Goal: Communication & Community: Answer question/provide support

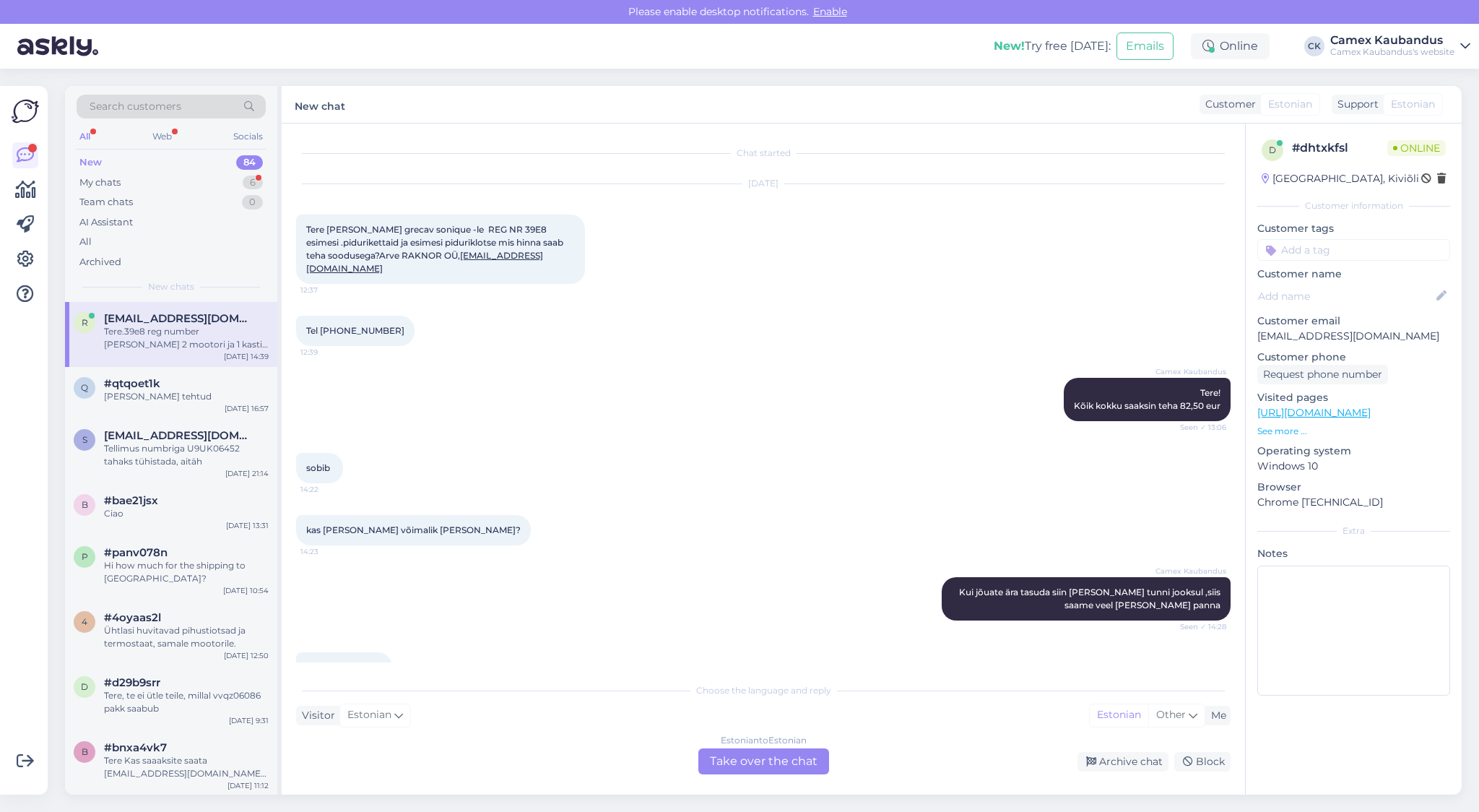
scroll to position [3387, 0]
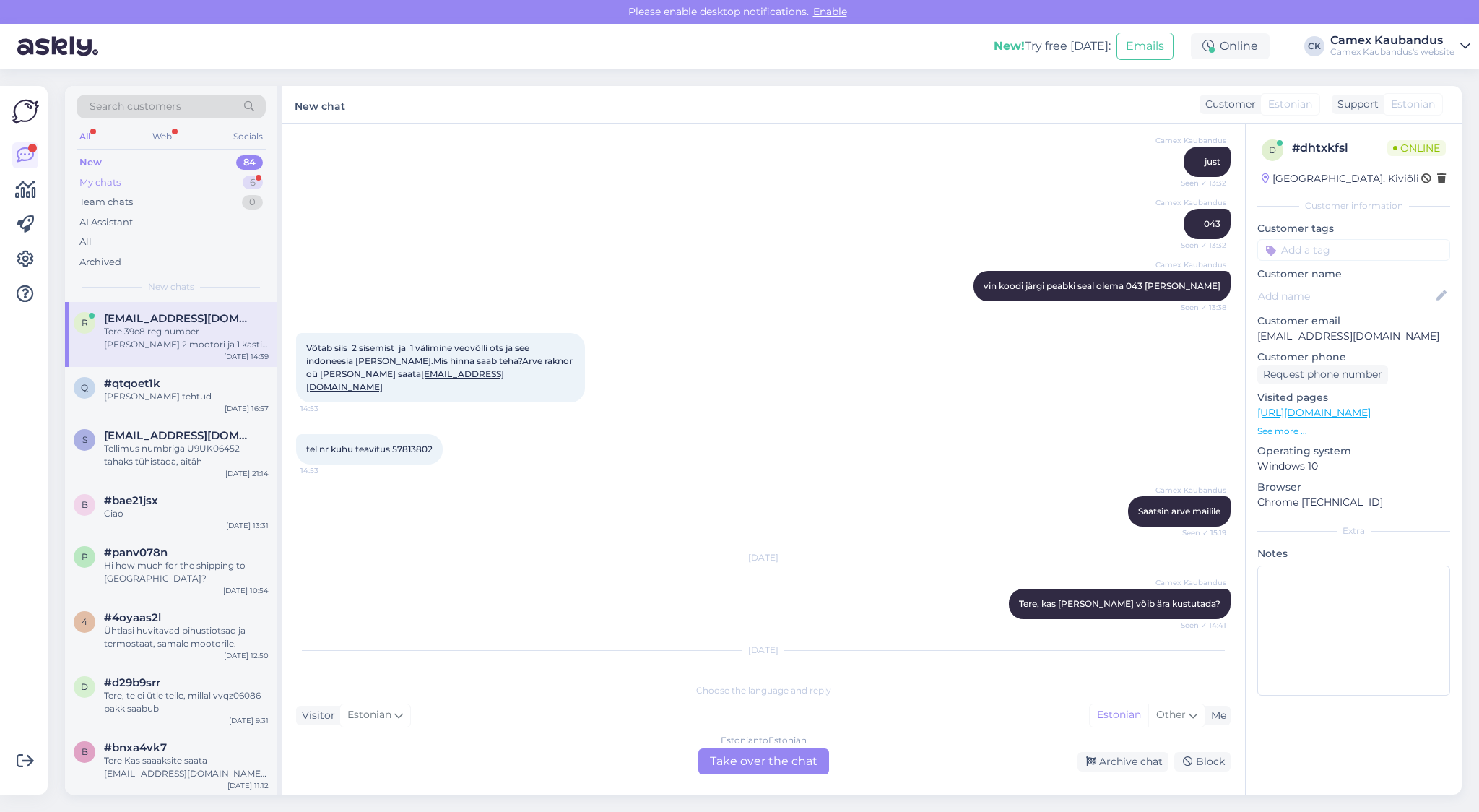
click at [131, 176] on div "My chats 6" at bounding box center [171, 183] width 189 height 20
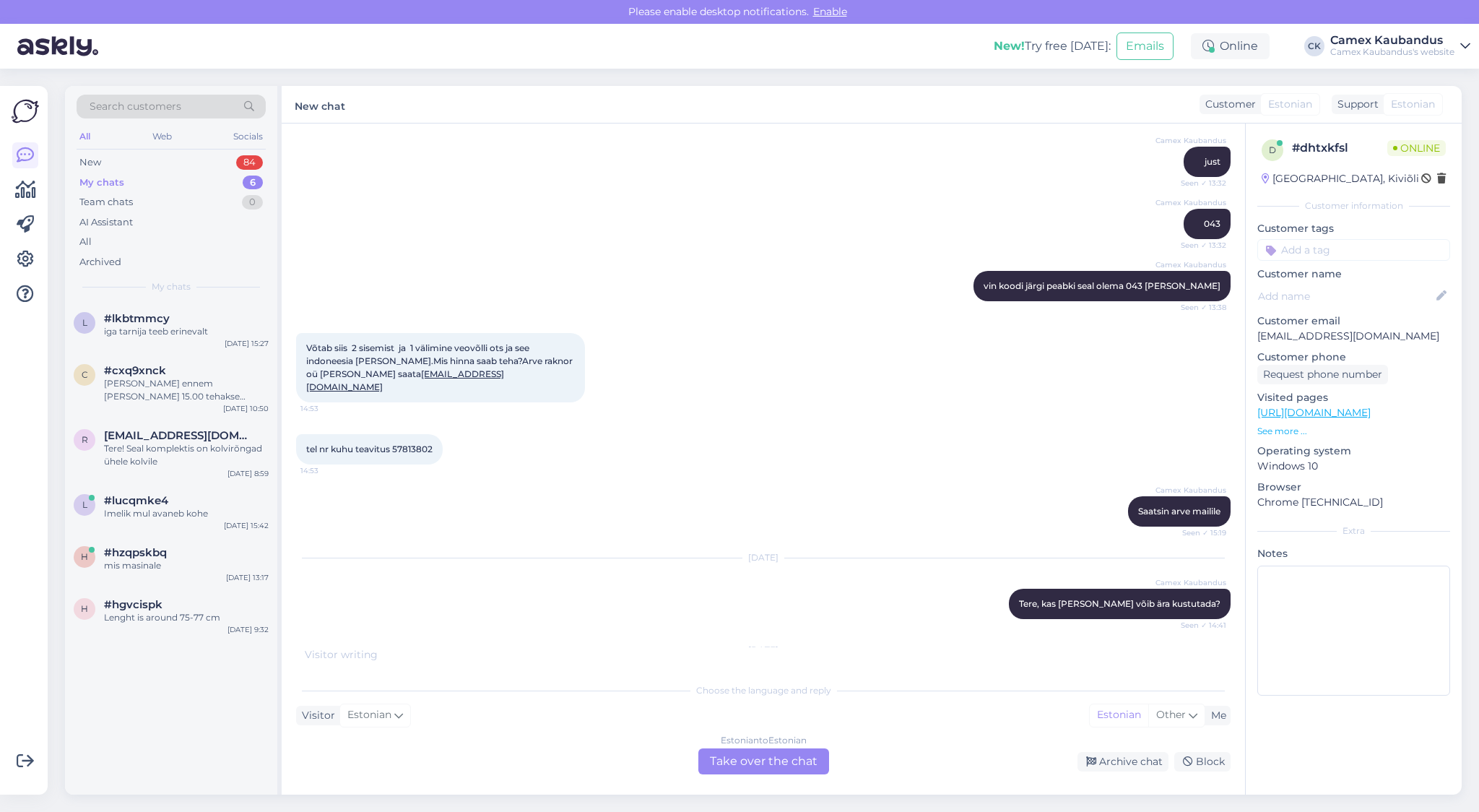
click at [786, 765] on div "Estonian to Estonian Take over the chat" at bounding box center [763, 761] width 131 height 26
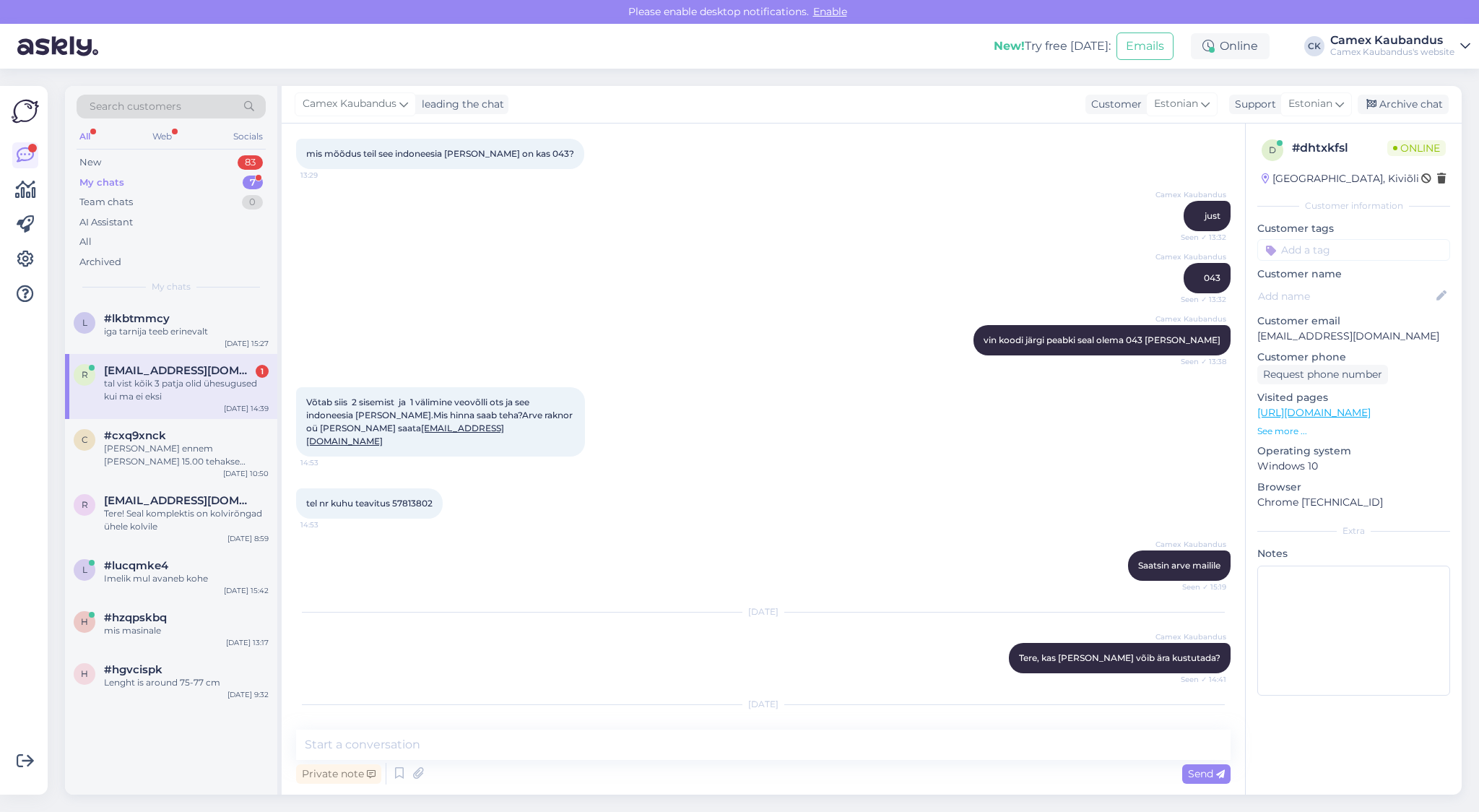
scroll to position [3395, 0]
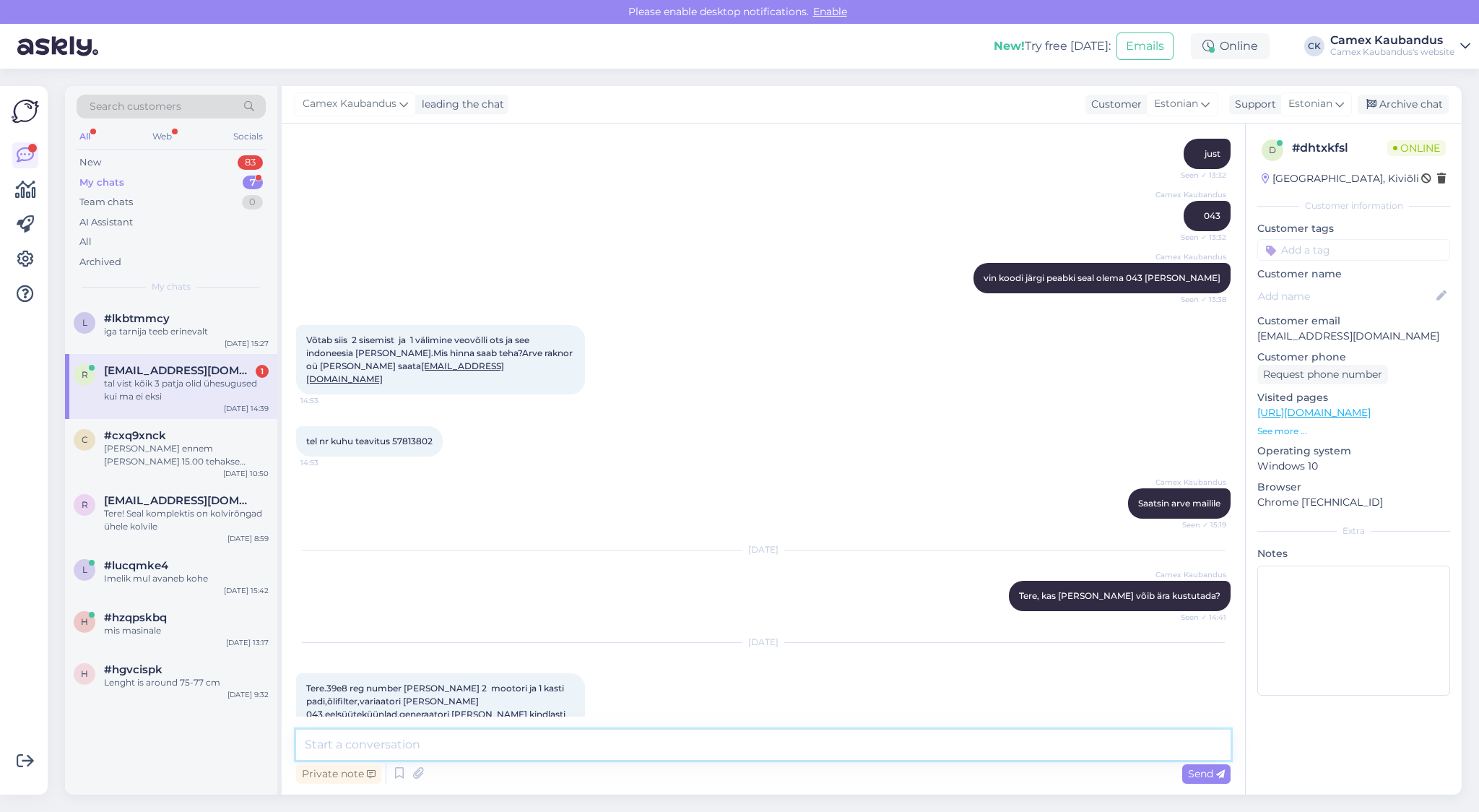
click at [438, 737] on textarea at bounding box center [763, 744] width 935 height 30
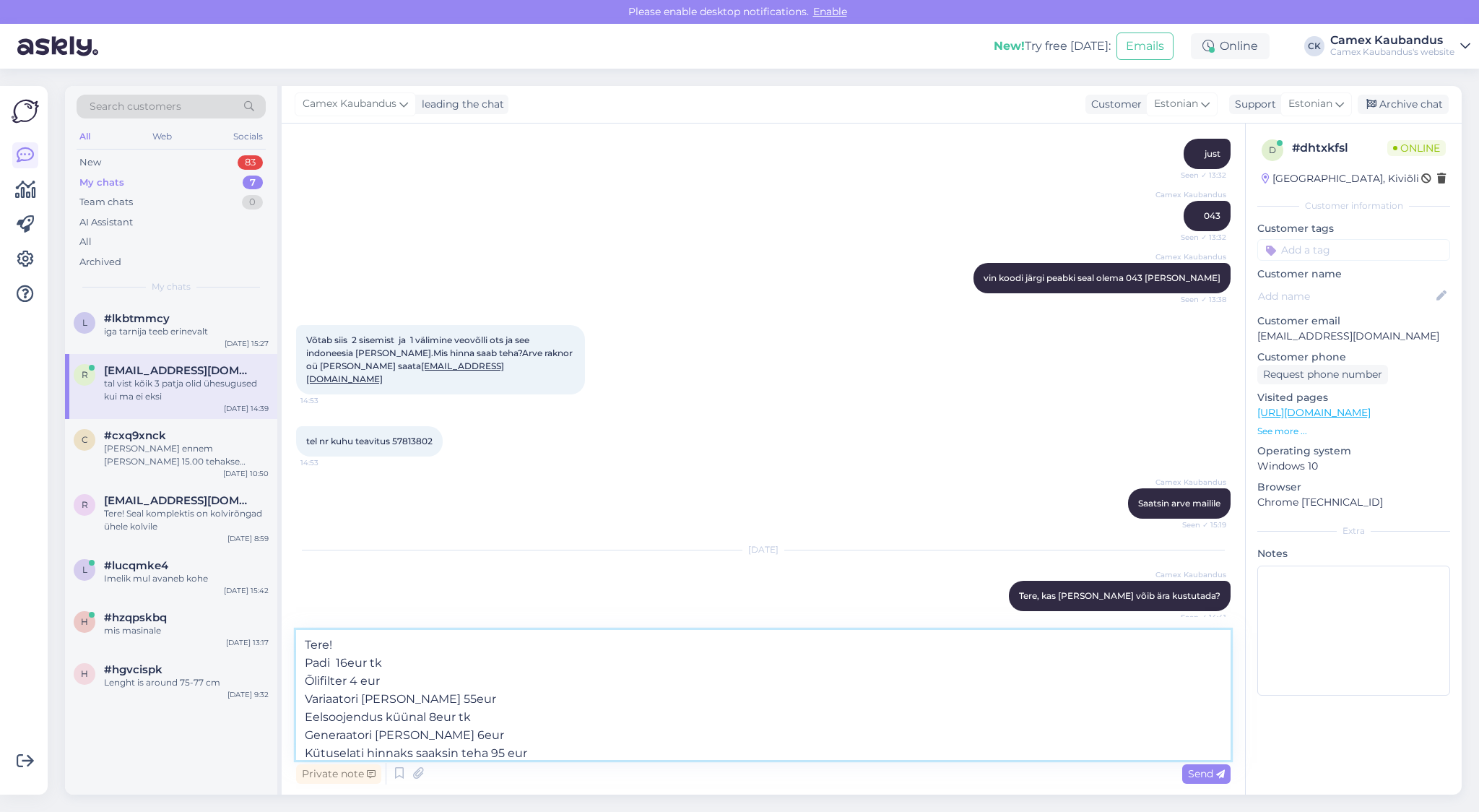
type textarea "Tere! Padi 16eur tk Õlifilter 4 eur Variaatori [PERSON_NAME] 55eur Eelsoojendus…"
click at [1202, 774] on span "Send" at bounding box center [1206, 773] width 37 height 13
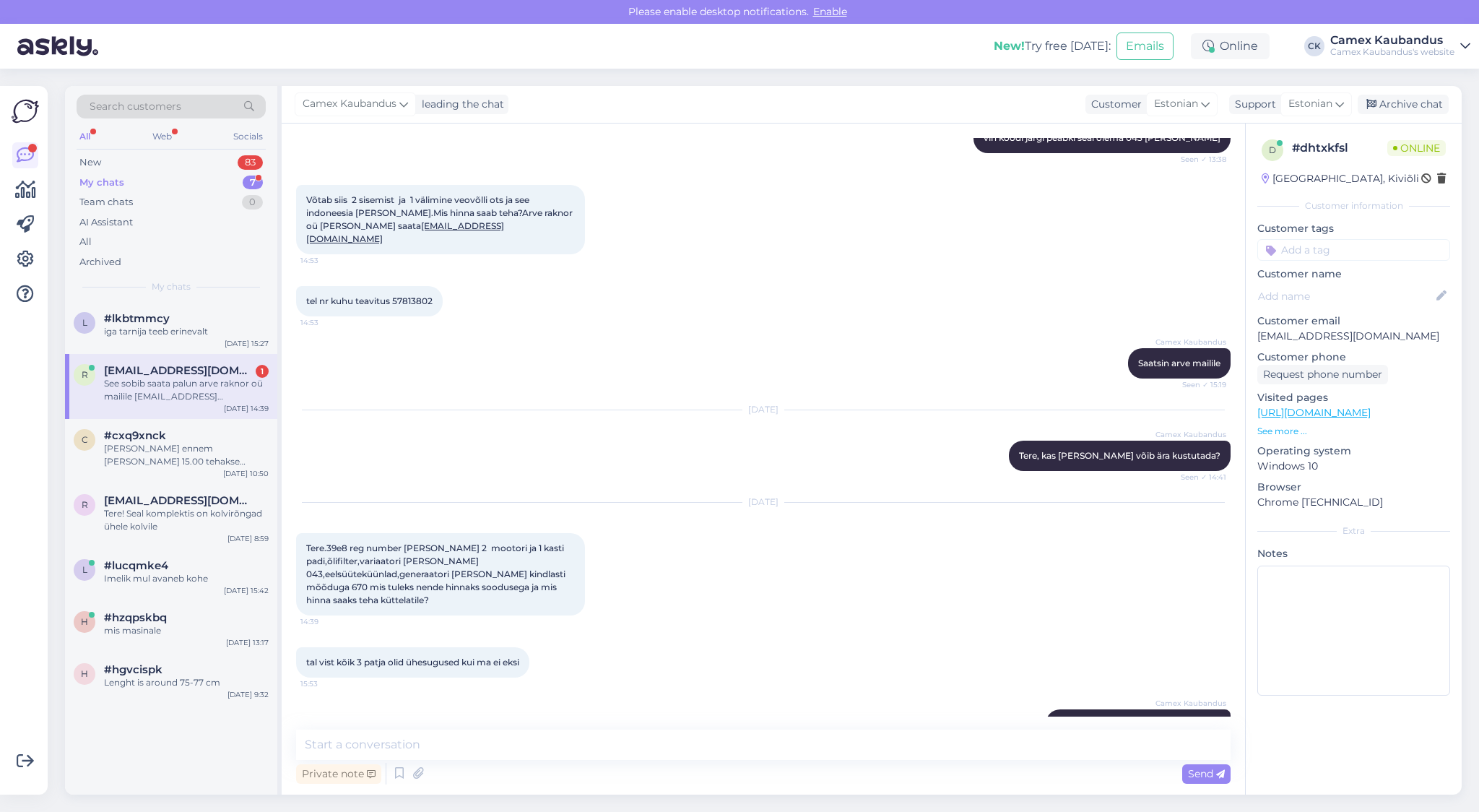
scroll to position [3623, 0]
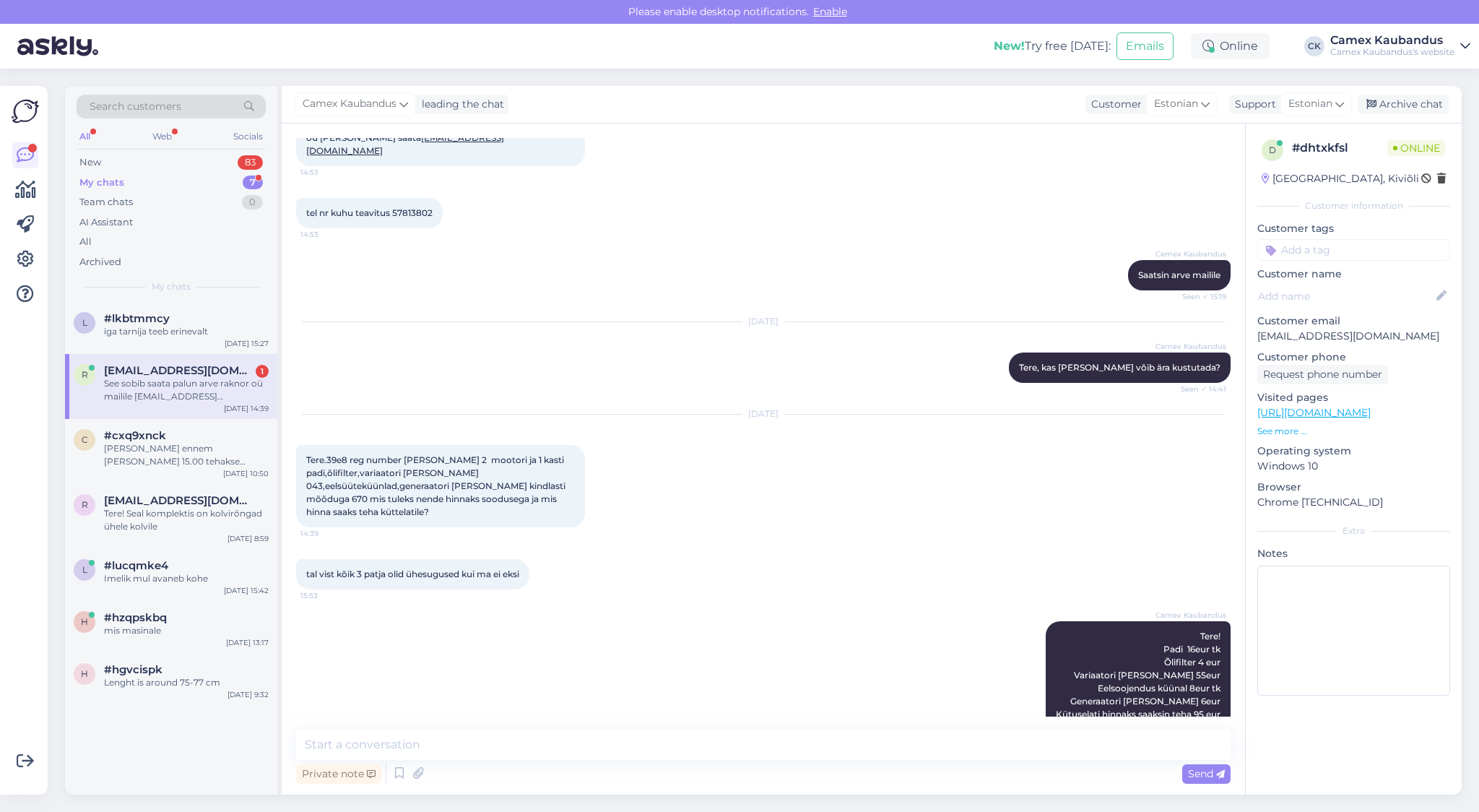
drag, startPoint x: 309, startPoint y: 656, endPoint x: 484, endPoint y: 691, distance: 178.3
click at [483, 761] on div "See sobib saata palun arve raknor oü mailile [EMAIL_ADDRESS][DOMAIN_NAME] makse…" at bounding box center [440, 795] width 289 height 69
click at [487, 771] on span "See sobib saata palun arve raknor oü mailile [EMAIL_ADDRESS][DOMAIN_NAME] makse…" at bounding box center [436, 796] width 261 height 50
drag, startPoint x: 576, startPoint y: 688, endPoint x: 303, endPoint y: 671, distance: 274.3
click at [303, 761] on div "See sobib saata palun arve raknor oü mailile [EMAIL_ADDRESS][DOMAIN_NAME] makse…" at bounding box center [440, 795] width 289 height 69
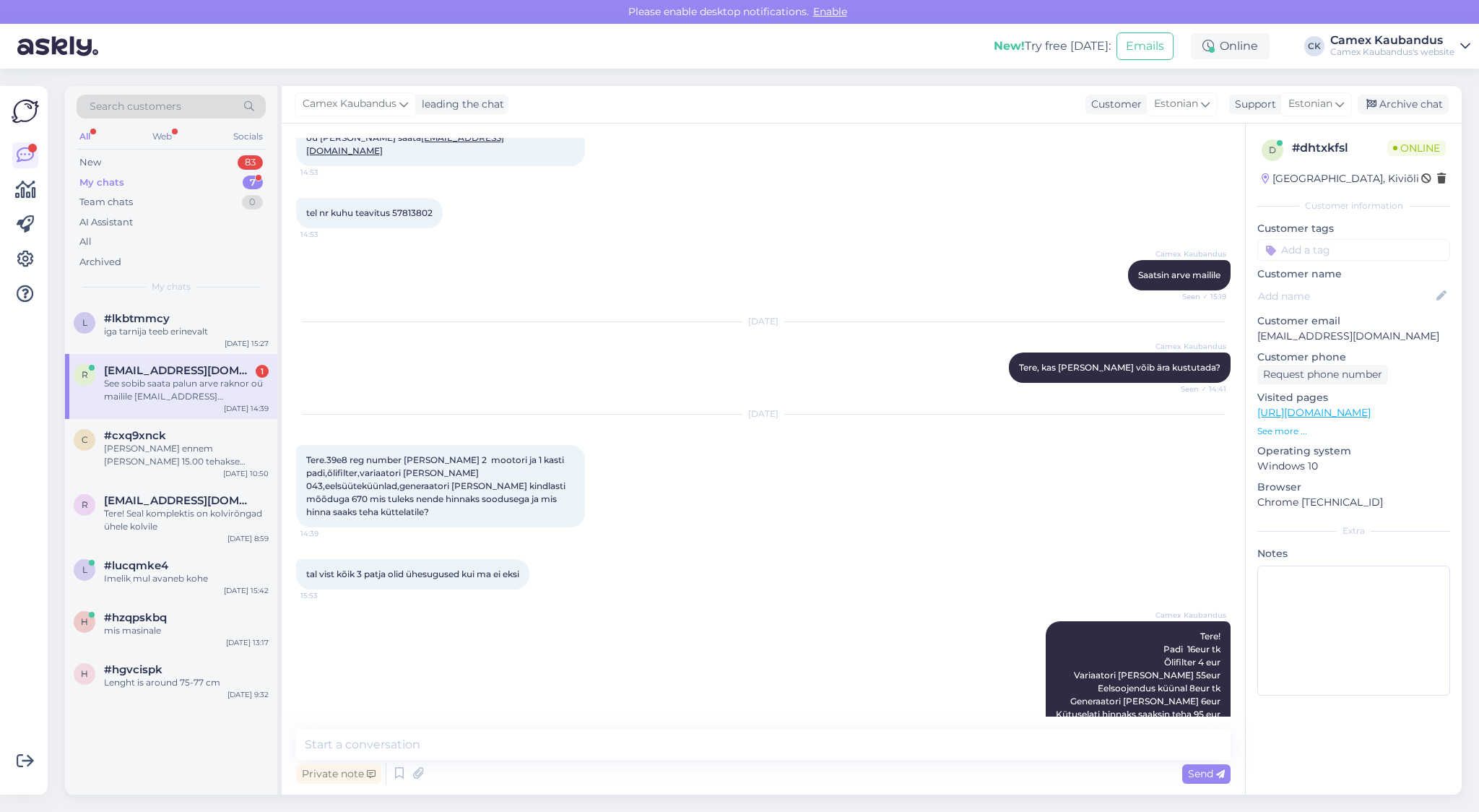
drag, startPoint x: 303, startPoint y: 671, endPoint x: 410, endPoint y: 680, distance: 107.2
click at [410, 771] on span "See sobib saata palun arve raknor oü mailile [EMAIL_ADDRESS][DOMAIN_NAME] makse…" at bounding box center [436, 796] width 261 height 50
drag, startPoint x: 323, startPoint y: 679, endPoint x: 469, endPoint y: 688, distance: 146.1
click at [469, 761] on div "See sobib saata palun arve raknor oü mailile [EMAIL_ADDRESS][DOMAIN_NAME] makse…" at bounding box center [440, 795] width 289 height 69
click at [469, 771] on span "See sobib saata palun arve raknor oü mailile [EMAIL_ADDRESS][DOMAIN_NAME] makse…" at bounding box center [436, 796] width 261 height 50
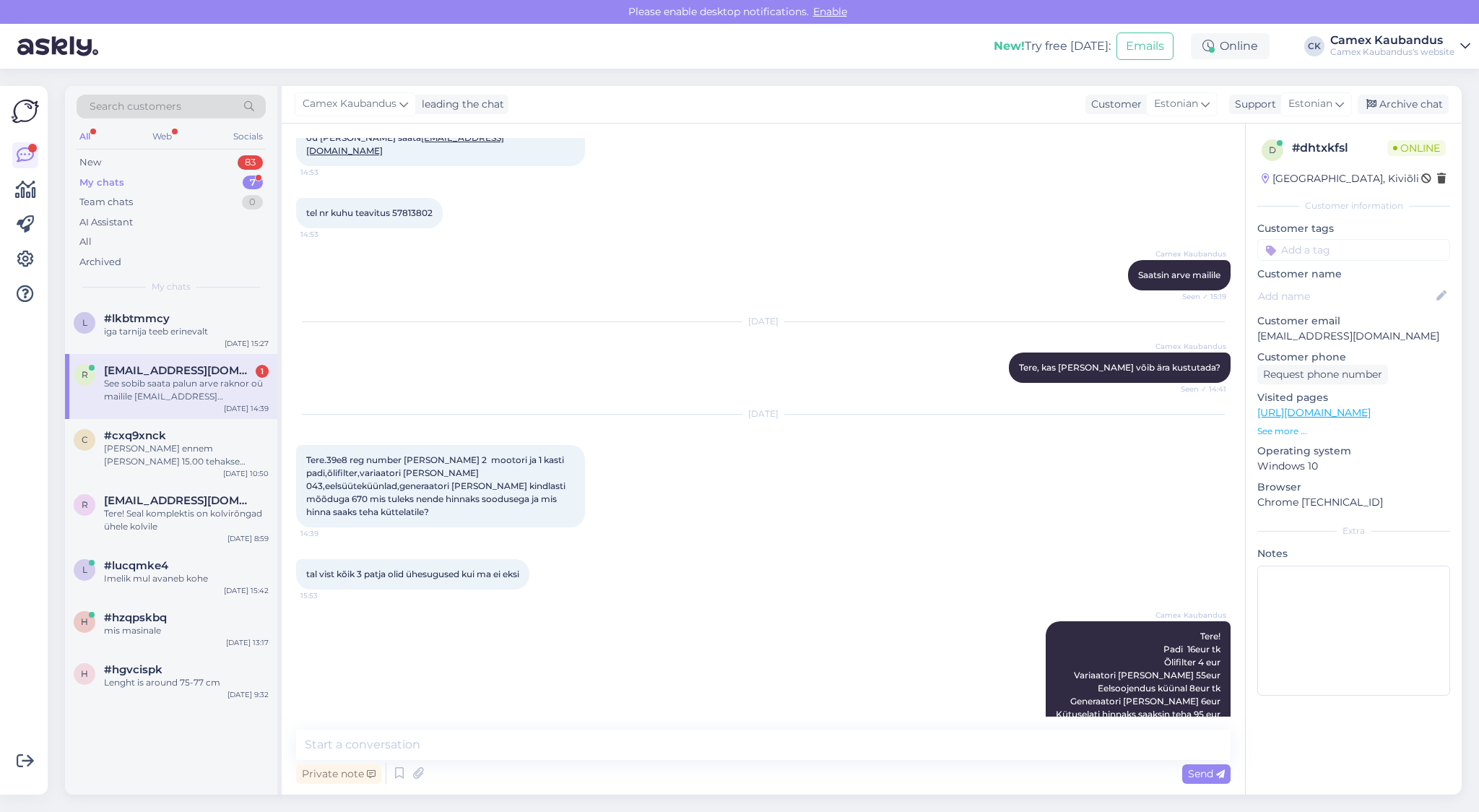
drag, startPoint x: 550, startPoint y: 689, endPoint x: 342, endPoint y: 683, distance: 207.4
click at [342, 761] on div "See sobib saata palun arve raknor oü mailile [EMAIL_ADDRESS][DOMAIN_NAME] makse…" at bounding box center [440, 795] width 289 height 69
click at [339, 771] on span "See sobib saata palun arve raknor oü mailile [EMAIL_ADDRESS][DOMAIN_NAME] makse…" at bounding box center [436, 796] width 261 height 50
drag, startPoint x: 415, startPoint y: 673, endPoint x: 490, endPoint y: 695, distance: 78.9
click at [490, 761] on div "See sobib saata palun arve raknor oü mailile [EMAIL_ADDRESS][DOMAIN_NAME] makse…" at bounding box center [440, 795] width 289 height 69
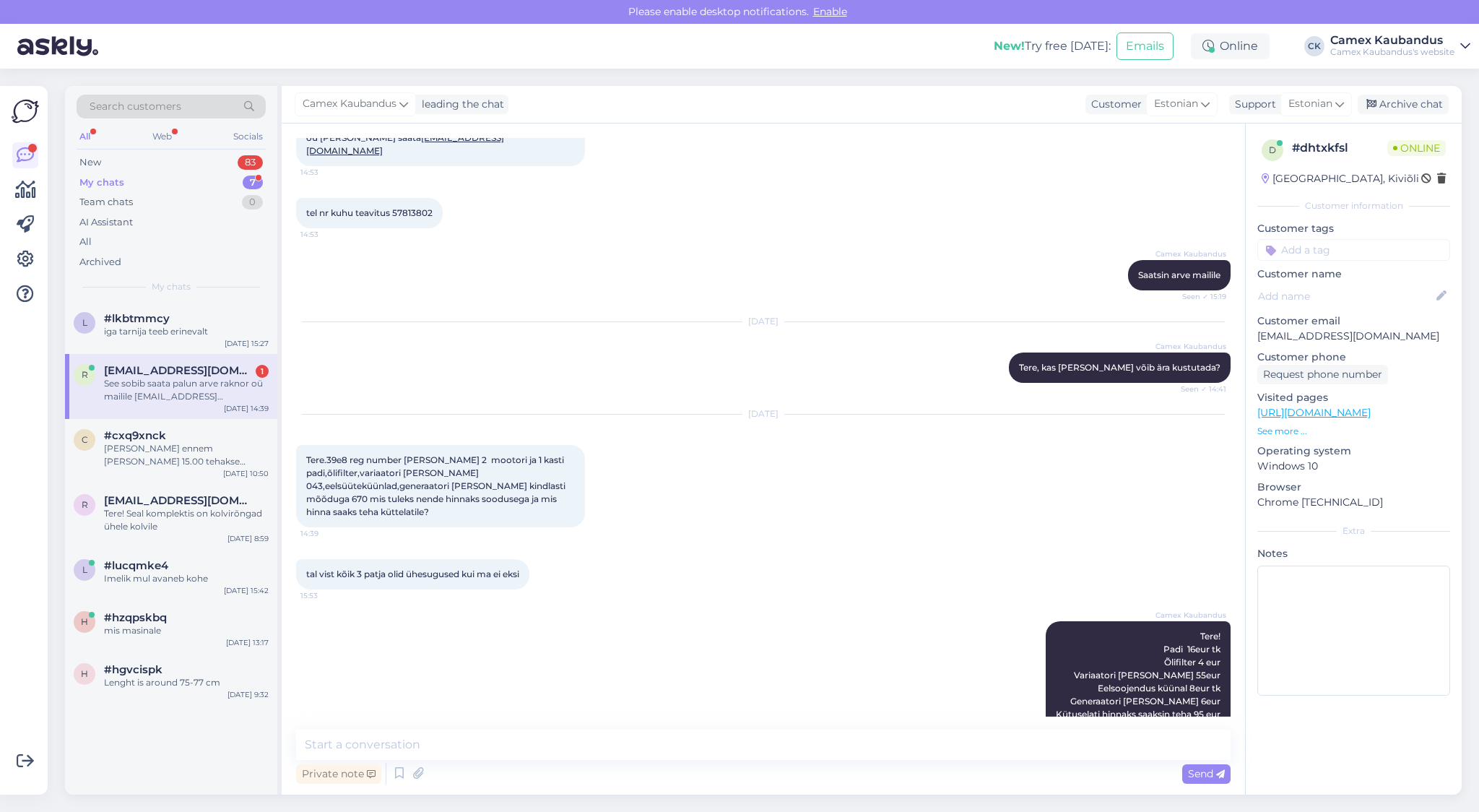
click at [491, 761] on div "See sobib saata palun arve raknor oü mailile [EMAIL_ADDRESS][DOMAIN_NAME] makse…" at bounding box center [440, 795] width 289 height 69
